Goal: Ask a question

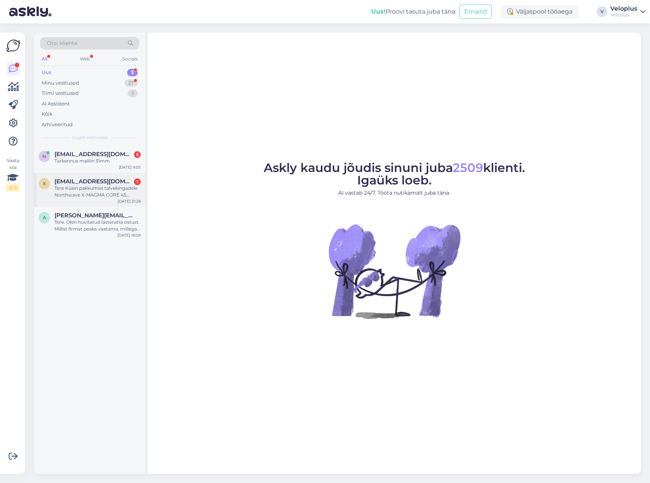
click at [70, 196] on div "Tere Küsin pakkumist talvekingadele Northwave X-MAGMA CORE 45 suurus" at bounding box center [97, 192] width 86 height 14
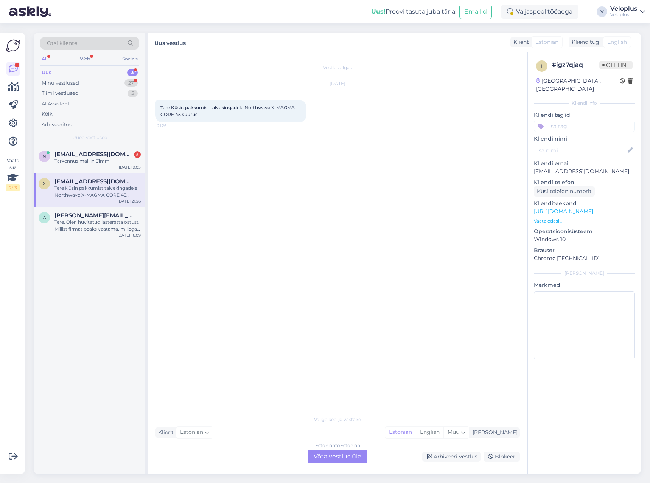
click at [555, 218] on p "Vaata edasi ..." at bounding box center [583, 221] width 101 height 7
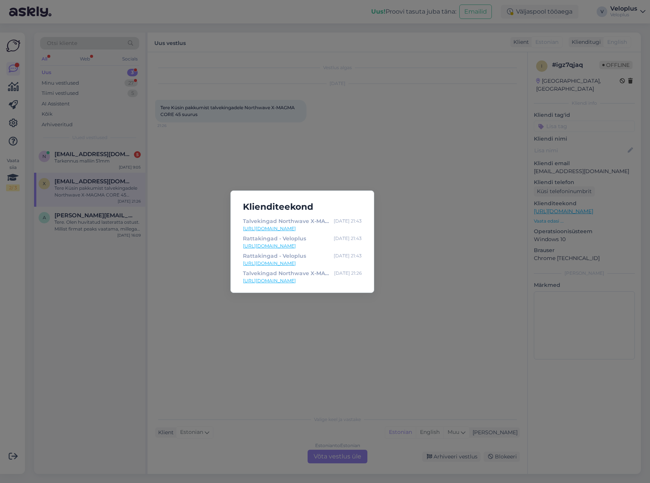
click at [483, 203] on div "Klienditeekond Talvekingad Northwave X-MAGMA CORE - Veloplus [DATE] 21:43 [URL]…" at bounding box center [325, 241] width 650 height 483
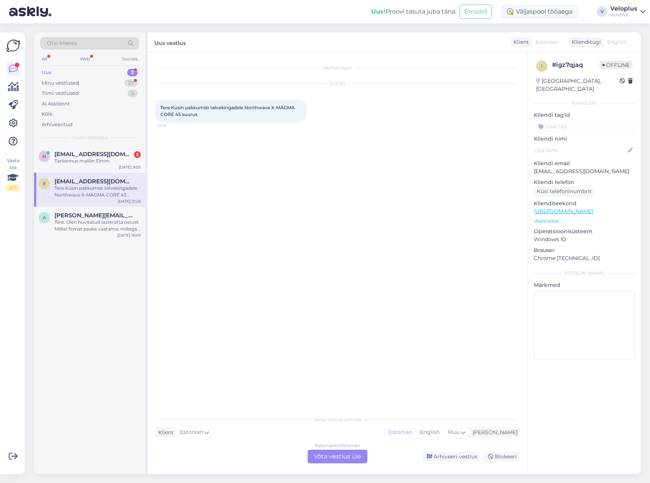
click at [569, 208] on link "[URL][DOMAIN_NAME]" at bounding box center [562, 211] width 59 height 7
click at [351, 454] on div "Estonian to Estonian Võta vestlus üle" at bounding box center [337, 457] width 60 height 14
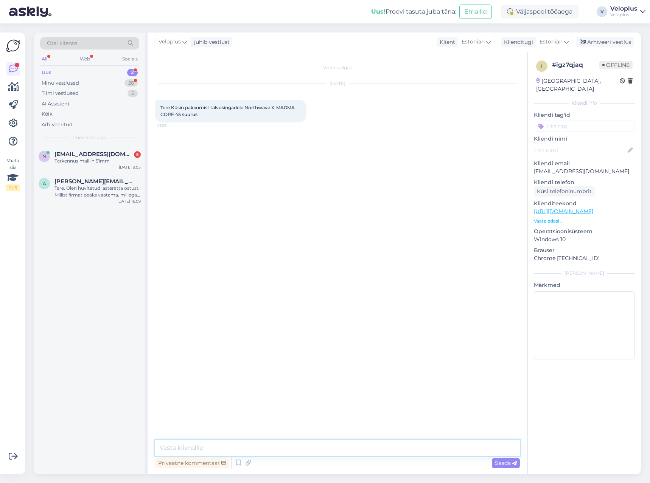
click at [315, 442] on textarea at bounding box center [337, 448] width 364 height 16
type textarea "Tere. Antud mudelil on juba korralik soodushind peal, kahjuks madalamale kui 14…"
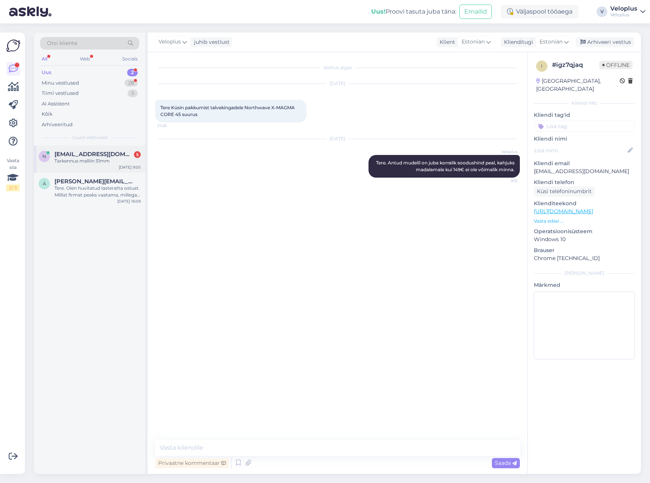
click at [90, 154] on span "[EMAIL_ADDRESS][DOMAIN_NAME]" at bounding box center [93, 154] width 79 height 7
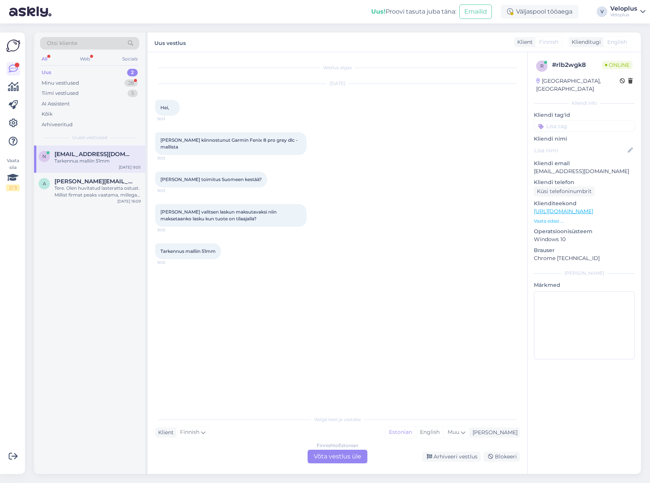
click at [337, 459] on div "Finnish to Estonian Võta vestlus üle" at bounding box center [337, 457] width 60 height 14
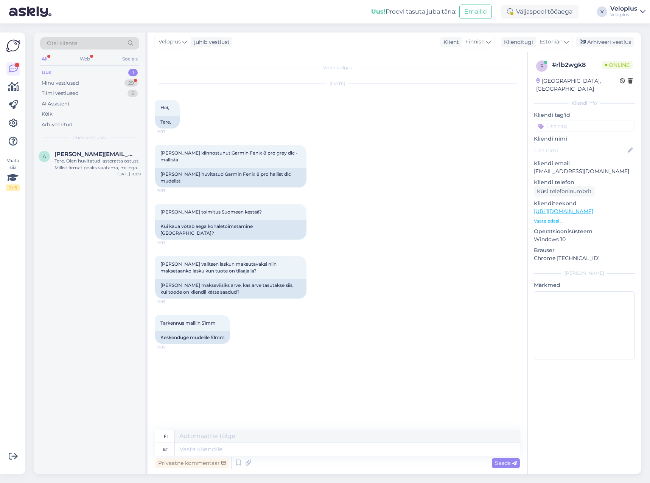
click at [553, 218] on p "Vaata edasi ..." at bounding box center [583, 221] width 101 height 7
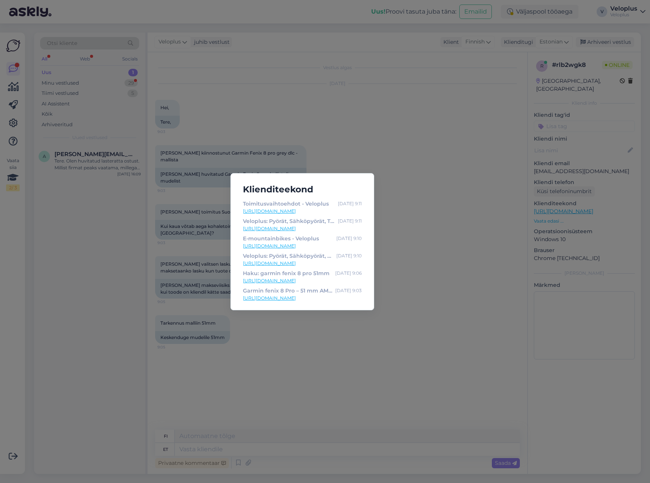
click at [312, 300] on link "[URL][DOMAIN_NAME]" at bounding box center [302, 298] width 119 height 7
click at [265, 125] on div "Klienditeekond Toimitusvaihtoehdot - Veloplus [DATE] 9:11 [URL][DOMAIN_NAME] Ve…" at bounding box center [325, 241] width 650 height 483
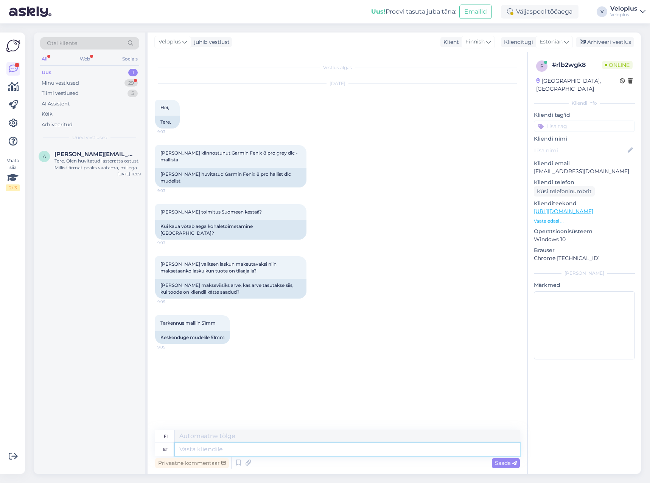
click at [211, 449] on textarea at bounding box center [347, 449] width 345 height 13
type textarea "Tere."
type textarea "Hei."
type textarea "Tere. Fenix 8"
type textarea "Hei, [GEOGRAPHIC_DATA]."
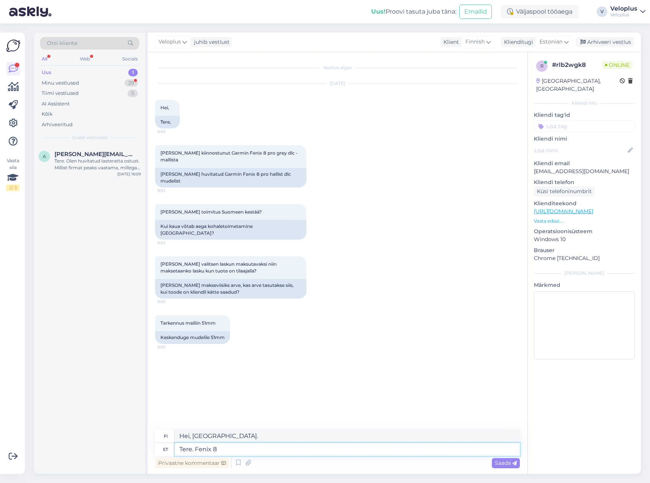
type textarea "Tere. Fenix 8"
type textarea "Hei Fenix ​​8."
type textarea "Tere. Fenix 8 Pro m"
type textarea "Hei. Fenix ​​8 Pro"
type textarea "Tere. Fenix 8 Pro mudelid o"
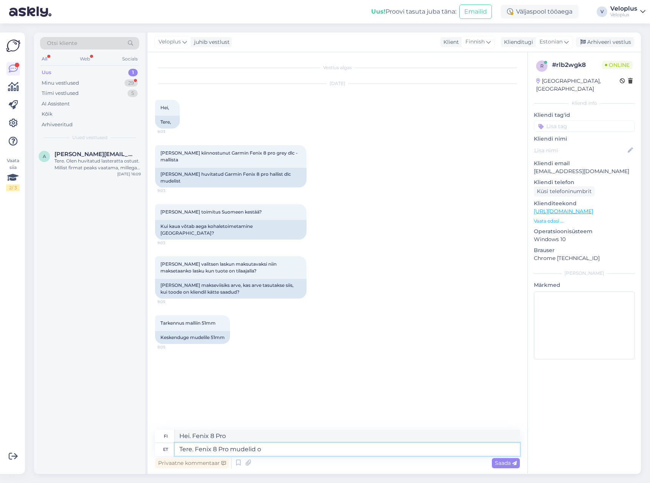
type textarea "Hei. Fenix ​​8 Pro -mallit"
type textarea "Tere. Fenix 8 Pro mudelid on he"
type textarea "Hei. Fenix ​​8 Pro -mallit ovat"
type textarea "Tere. Fenix 8 Pro mudelid on hetkel k"
type textarea "Hei. Fenix ​​8 Pro -mallit ovat tällä hetkellä"
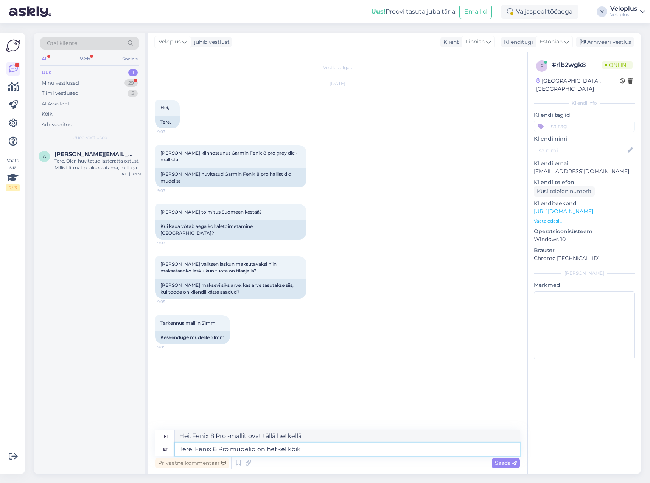
type textarea "Tere. Fenix 8 Pro mudelid on hetkel kõik l"
type textarea "Hei. Fenix ​​8 Pro -mallit ovat tällä hetkellä kaikki"
type textarea "Tere. Fenix 8 Pro mudelid on hetkel kõik läbim,"
type textarea "Hei. Fenix ​​8 Pro -mallit ovat tällä hetkellä loppuunmyytyjä."
type textarea "Tere. Fenix 8 Pro mudelid on hetkel kõik läbimüü"
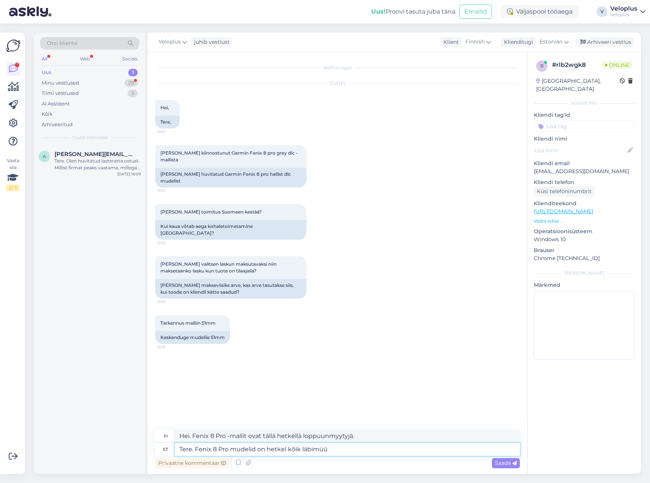
type textarea "Hei. Fenix ​​8 Pro -mallit ovat tällä hetkellä kaikki loppuunmyytyjä."
type textarea "Tere. Fenix 8 Pro mudelid on hetkel kõik läbimüüdud. U"
type textarea "Hei. Fenix ​​8 Pro -mallit ovat tällä hetkellä loppuunmyytyjä."
type textarea "Tere. Fenix 8 Pro mudelid on hetkel kõik läbimüüdud. Uus pa"
type textarea "Hei. Fenix ​​8 Pro -mallit ovat tällä hetkellä loppuunmyytyjä. Uusi"
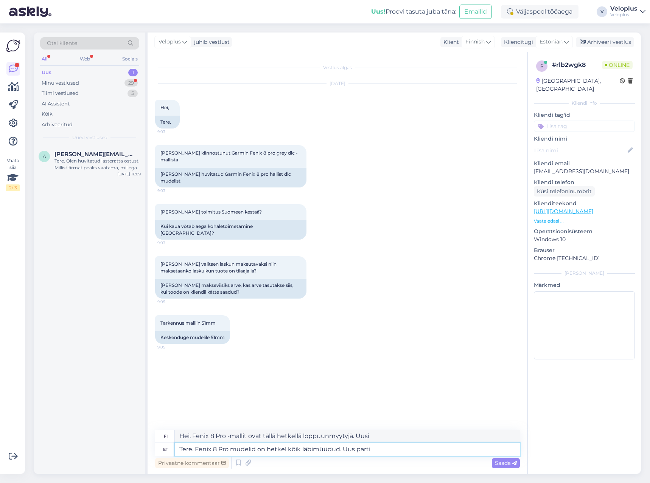
type textarea "Tere. Fenix 8 Pro mudelid on hetkel kõik läbimüüdud. Uus partii"
type textarea "Hei. Fenix ​​8 Pro -mallit ovat tällä hetkellä loppuunmyytyjä. Uusi erä."
type textarea "Tere. Fenix 8 Pro mudelid on hetkel kõik läbimüüdud. Uus partii jõuab e"
type textarea "Hei. Fenix ​​8 Pro -mallit ovat tällä hetkellä loppuunmyytyjä. Uusi erä on tulo…"
type textarea "Tere. Fenix 8 Pro mudelid on hetkel kõik läbimüüdud. Uus partii jõuab eeldatava…"
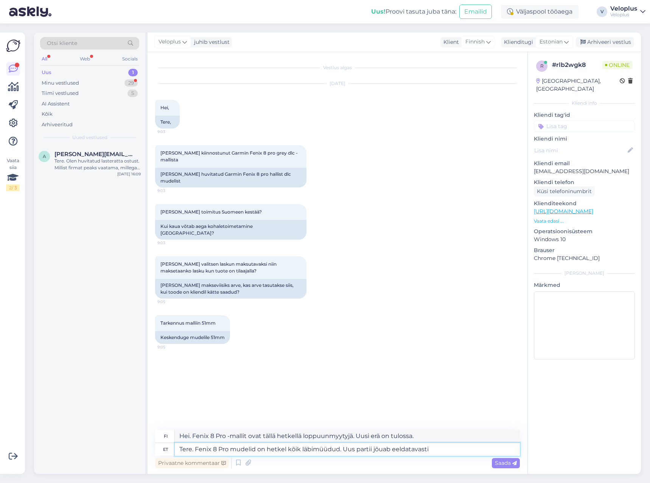
type textarea "Hei. Fenix ​​8 Pro -mallit ovat tällä hetkellä loppuunmyytyjä. Uuden erän odote…"
type textarea "Tere. Fenix 8 Pro mudelid on hetkel kõik läbimüüdud. Uus partii jõuab eeldatava…"
type textarea "Hei. Fenix ​​8 Pro -mallit ovat tällä hetkellä loppuunmyytyjä. Uuden erän odote…"
type textarea "Tere. Fenix 8 Pro mudelid on hetkel kõik läbimüüdud. Uus partii jõuab eeldatava…"
type textarea "Hei. Fenix ​​8 Pro -mallit ovat tällä hetkellä loppuunmyytyjä. Uuden erän odote…"
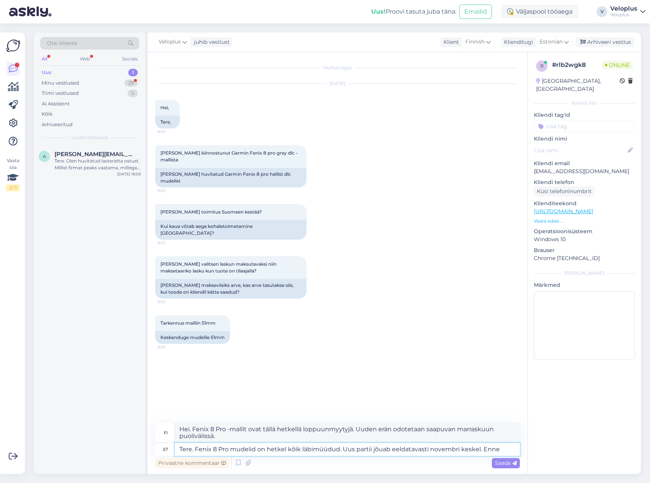
type textarea "Tere. Fenix 8 Pro mudelid on hetkel kõik läbimüüdud. Uus partii jõuab eeldatava…"
type textarea "Hei. Fenix ​​8 Pro -mallit ovat tällä hetkellä loppuunmyytyjä. Uuden erän odote…"
type textarea "Tere. Fenix 8 Pro mudelid on hetkel kõik läbimüüdud. Uus partii jõuab eeldatava…"
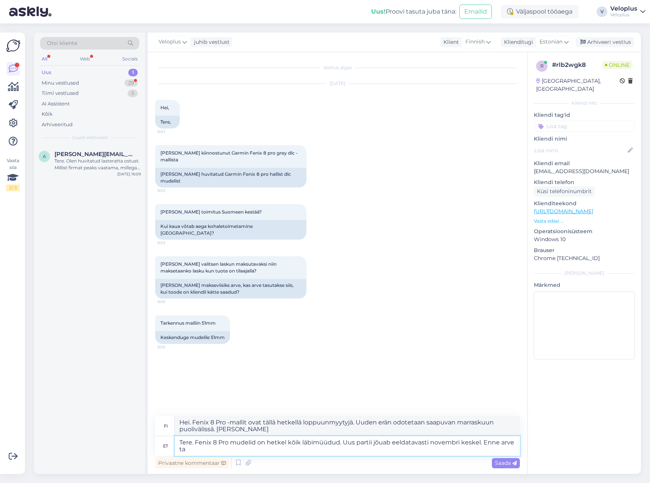
type textarea "Hei. Fenix ​​8 Pro -mallit ovat tällä hetkellä loppuunmyytyjä. Uuden erän odote…"
type textarea "Tere. Fenix 8 Pro mudelid on hetkel kõik läbimüüdud. Uus partii jõuab eeldatava…"
type textarea "Hei. Fenix ​​8 Pro -mallit ovat tällä hetkellä loppuunmyytyjä. Uuden erän odote…"
type textarea "Tere. Fenix 8 Pro mudelid on hetkel kõik läbimüüdud. Uus partii jõuab eeldatava…"
type textarea "Hei. Fenix ​​8 Pro -mallit ovat tällä hetkellä loppuunmyytyjä. Uuden erän odote…"
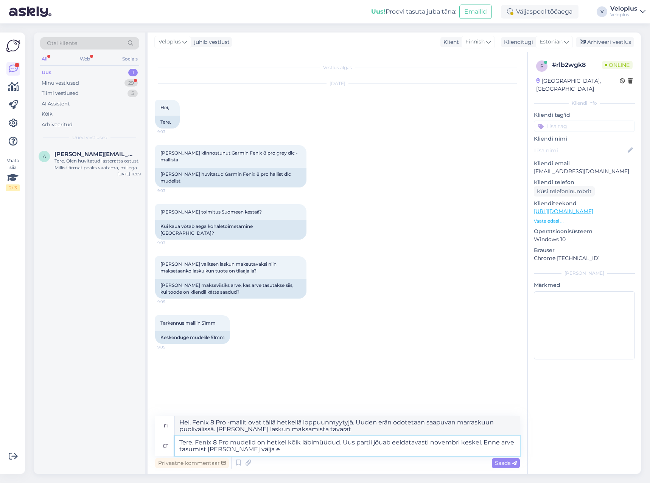
type textarea "Tere. Fenix 8 Pro mudelid on hetkel kõik läbimüüdud. Uus partii jõuab eeldatava…"
type textarea "Hei. Fenix ​​8 Pro -mallit ovat tällä hetkellä loppuunmyytyjä. Uuden erän odote…"
type textarea "Tere. Fenix 8 Pro mudelid on hetkel kõik läbimüüdud. Uus partii jõuab eeldatava…"
type textarea "Hei. Fenix ​​8 Pro -mallit ovat tällä hetkellä loppuunmyytyjä. Uuden erän odote…"
type textarea "Tere. Fenix 8 Pro mudelid on hetkel kõik läbimüüdud. Uus partii jõuab eeldatava…"
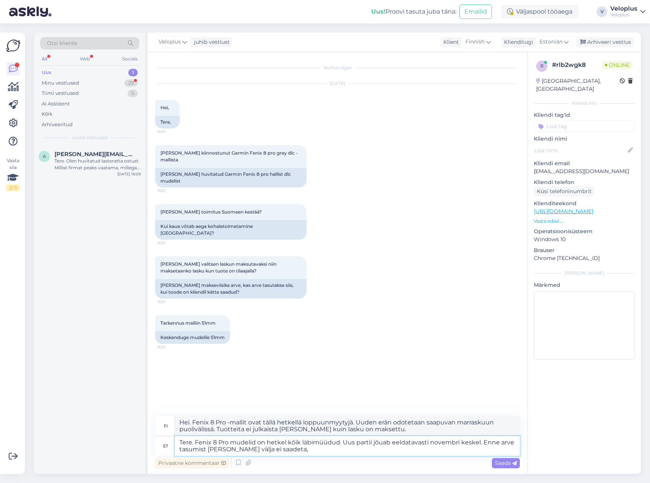
type textarea "Hei. Fenix ​​8 Pro -mallit ovat tällä hetkellä loppuunmyytyjä. Uuden erän odote…"
type textarea "Tere. Fenix 8 Pro mudelid on hetkel kõik läbimüüdud. Uus partii jõuab eeldatava…"
type textarea "Hei. Fenix ​​8 Pro -mallit ovat tällä hetkellä loppuunmyytyjä. Uuden erän odote…"
type textarea "Tere. Fenix 8 Pro mudelid on hetkel kõik läbimüüdud. Uus partii jõuab eeldatava…"
type textarea "Hei. Fenix ​​8 Pro -mallit ovat tällä hetkellä loppuunmyytyjä. Uuden erän odote…"
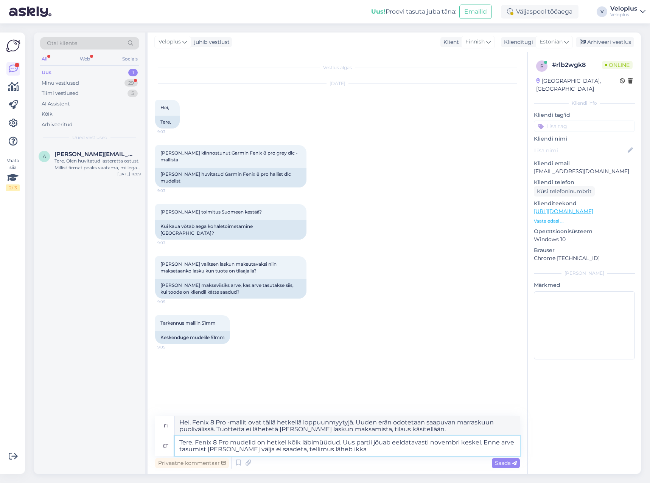
type textarea "Tere. Fenix 8 Pro mudelid on hetkel kõik läbimüüdud. Uus partii jõuab eeldatava…"
type textarea "Hei. Fenix ​​8 Pro -mallit ovat tällä hetkellä loppuunmyytyjä. Uuden erän odote…"
type textarea "Tere. Fenix 8 Pro mudelid on hetkel kõik läbimüüdud. Uus partii jõuab eeldatava…"
type textarea "Hei. Fenix ​​8 Pro -mallit ovat tällä hetkellä loppuunmyytyjä. Uuden erän odote…"
type textarea "Tere. Fenix 8 Pro mudelid on hetkel kõik läbimüüdud. Uus partii jõuab eeldatava…"
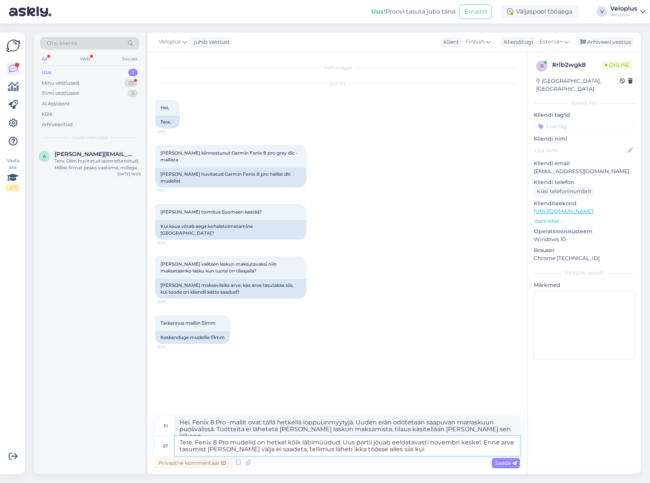
type textarea "Hei. Fenix ​​8 Pro -mallit ovat tällä hetkellä loppuunmyytyjä. Uuden erän odote…"
type textarea "Tere. Fenix 8 Pro mudelid on hetkel kõik läbimüüdud. Uus partii jõuab eeldatava…"
type textarea "Hei. Fenix ​​8 Pro -mallit ovat tällä hetkellä loppuunmyytyjä. Uuden erän odote…"
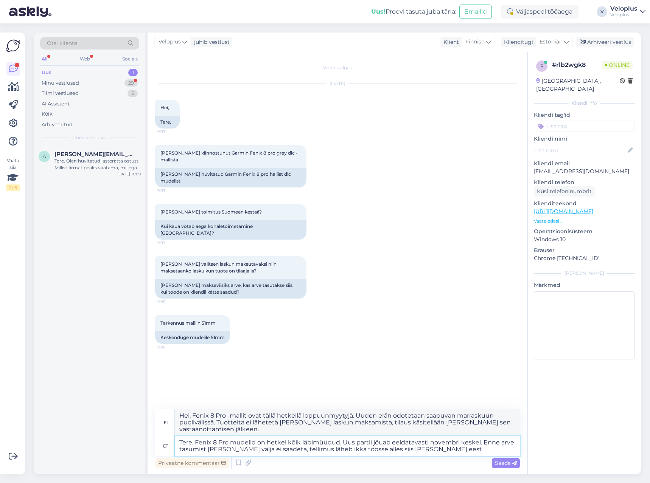
type textarea "Tere. Fenix 8 Pro mudelid on hetkel kõik läbimüüdud. Uus partii jõuab eeldatava…"
type textarea "Hei. Fenix ​​8 Pro -mallit ovat tällä hetkellä loppuunmyytyjä. Uuden erän odote…"
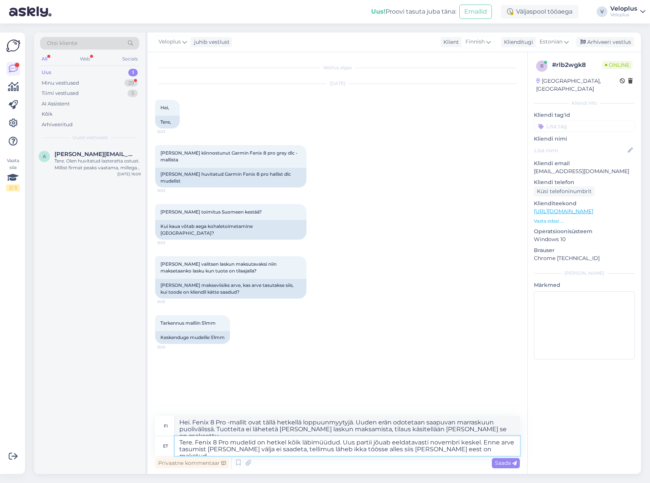
type textarea "Tere. Fenix 8 Pro mudelid on hetkel kõik läbimüüdud. Uus partii jõuab eeldatava…"
